Goal: Navigation & Orientation: Find specific page/section

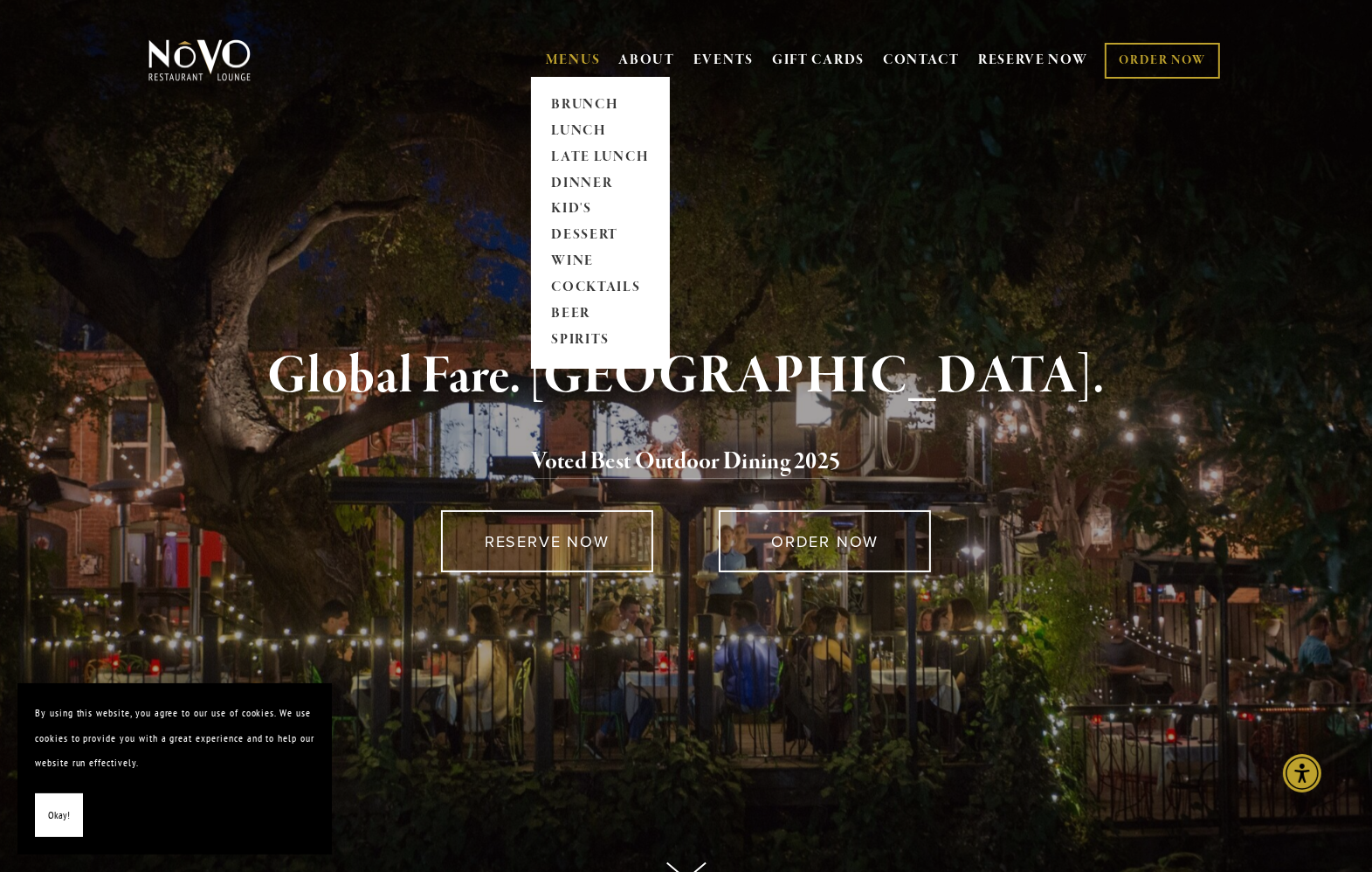
click at [562, 57] on link "MENUS" at bounding box center [573, 60] width 55 height 18
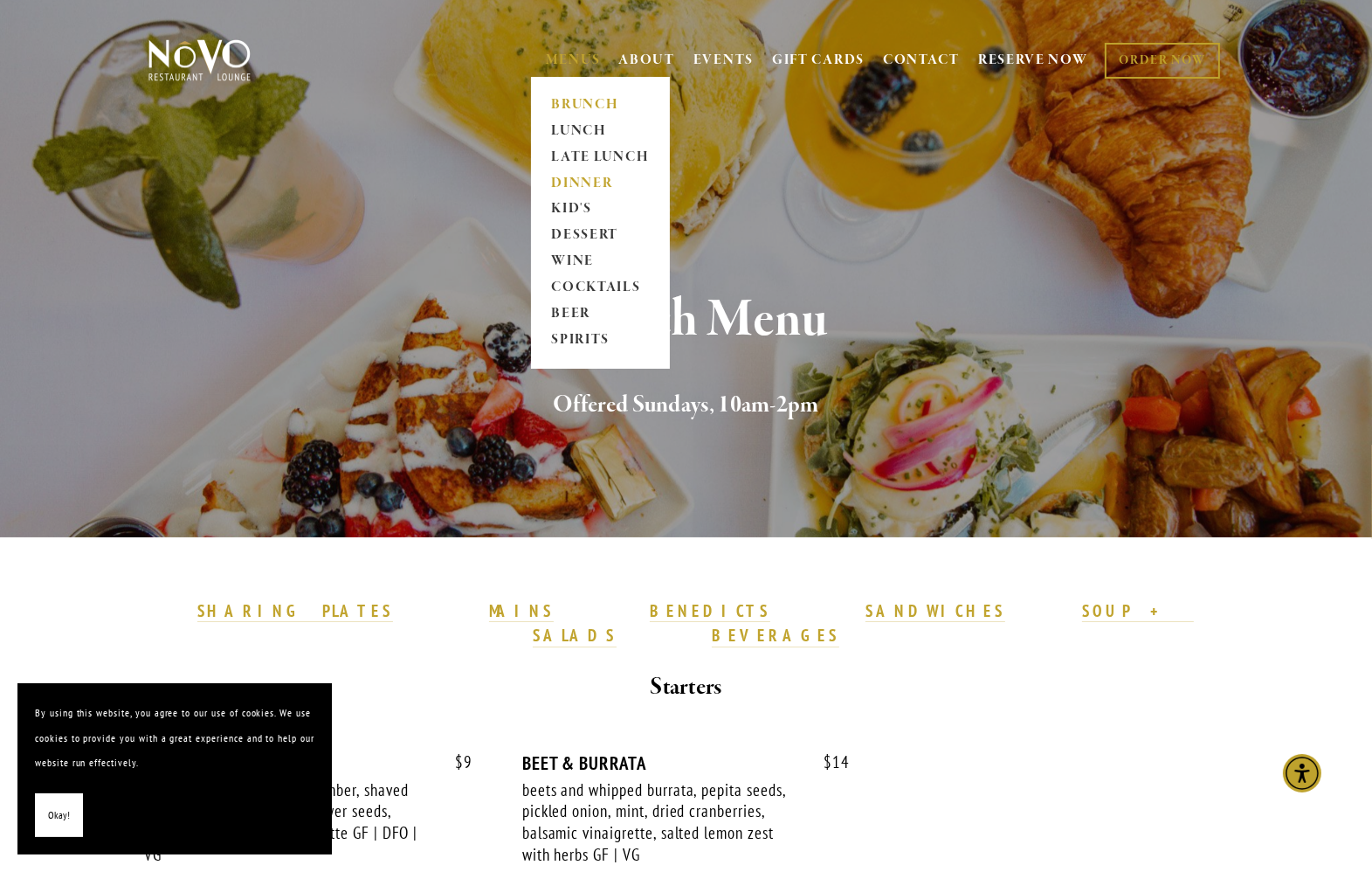
click at [570, 183] on link "DINNER" at bounding box center [600, 183] width 109 height 26
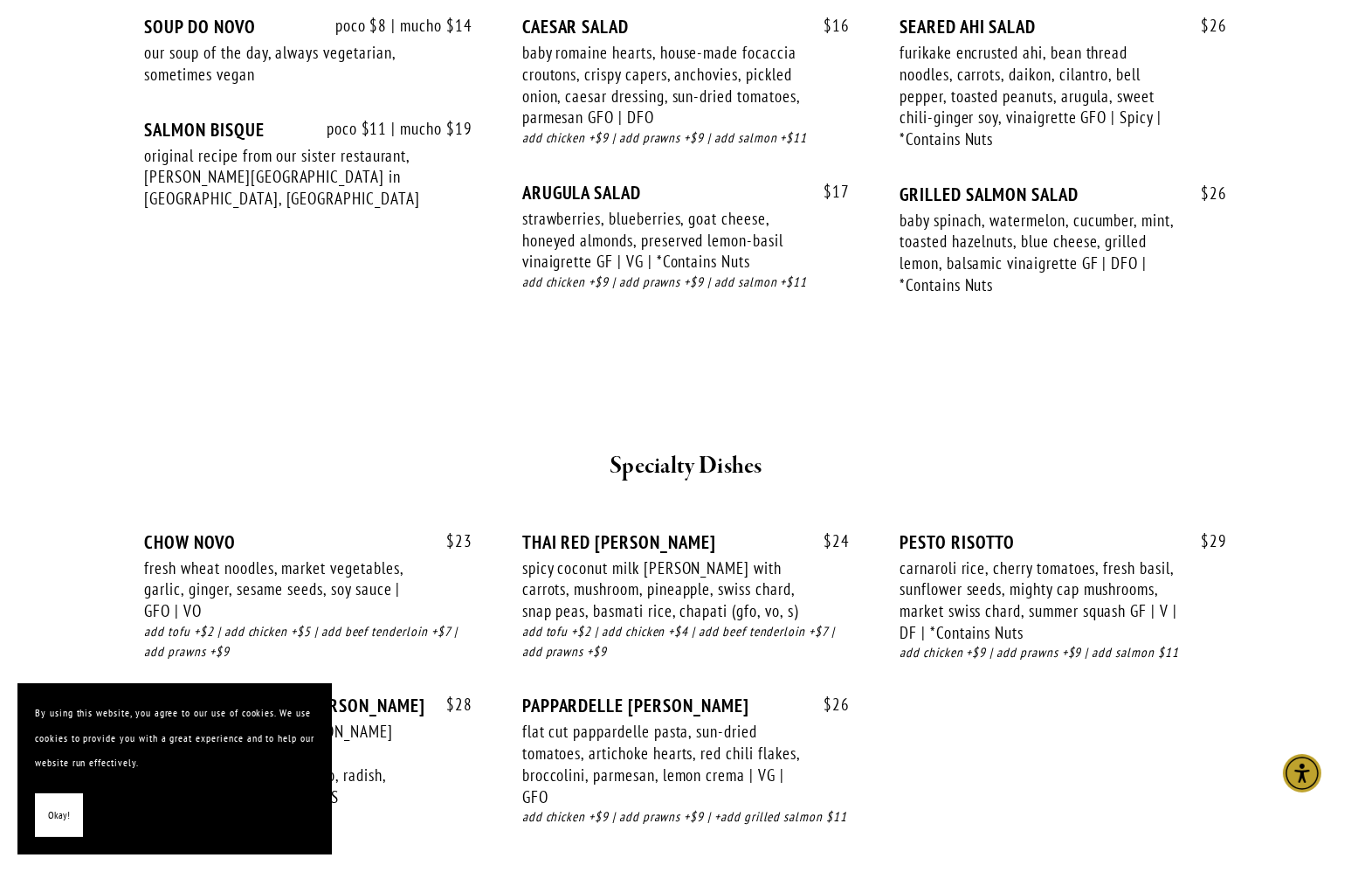
scroll to position [1573, 0]
